Goal: Task Accomplishment & Management: Use online tool/utility

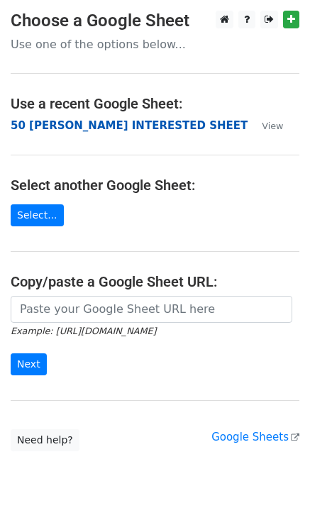
click at [45, 125] on strong "50 [PERSON_NAME] INTERESTED SHEET" at bounding box center [129, 125] width 237 height 13
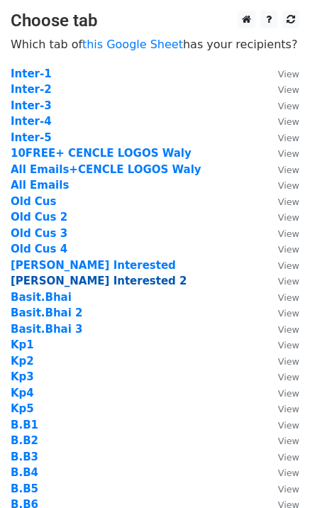
click at [65, 282] on strong "[PERSON_NAME] Interested 2" at bounding box center [99, 280] width 177 height 13
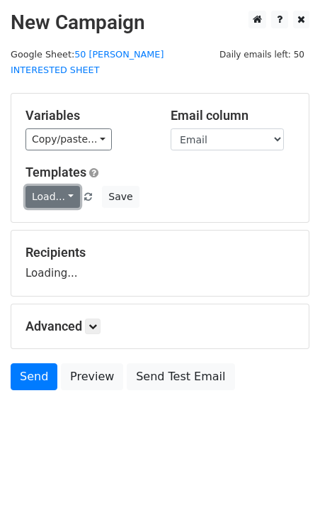
click at [54, 186] on link "Load..." at bounding box center [53, 197] width 55 height 22
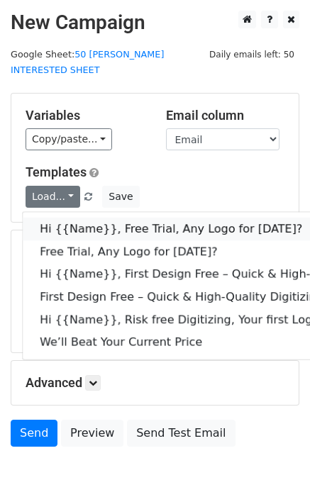
click at [90, 218] on link "Hi {{Name}}, Free Trial, Any Logo for today?" at bounding box center [226, 229] width 407 height 23
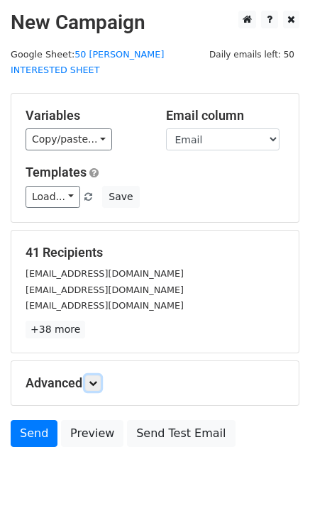
click at [97, 379] on icon at bounding box center [93, 383] width 9 height 9
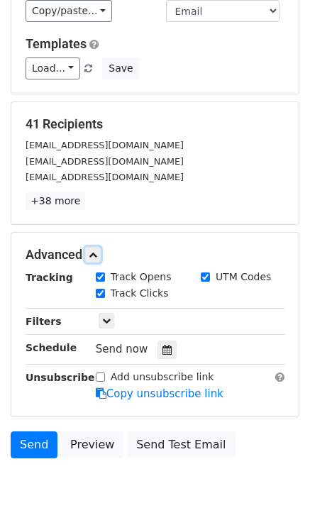
scroll to position [182, 0]
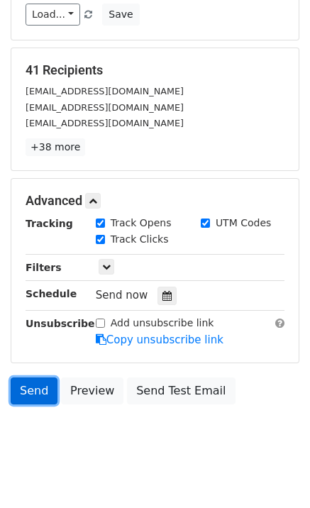
click at [45, 379] on link "Send" at bounding box center [34, 390] width 47 height 27
click at [38, 377] on link "Send" at bounding box center [34, 390] width 47 height 27
